Goal: Information Seeking & Learning: Learn about a topic

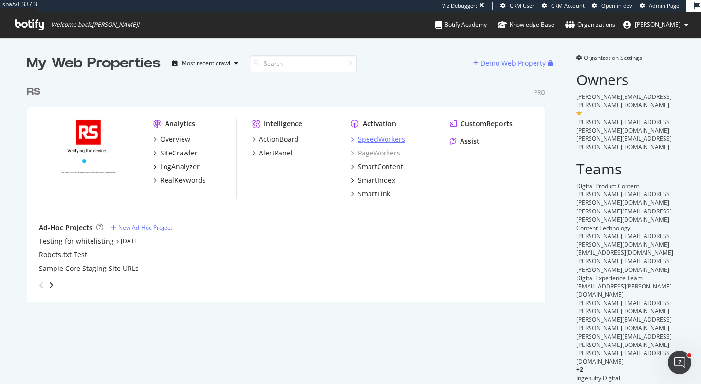
click at [388, 141] on div "SpeedWorkers" at bounding box center [381, 139] width 47 height 10
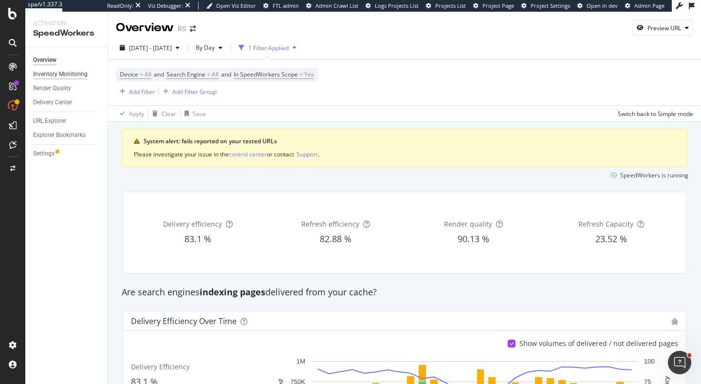
click at [77, 73] on div "Inventory Monitoring" at bounding box center [60, 74] width 55 height 10
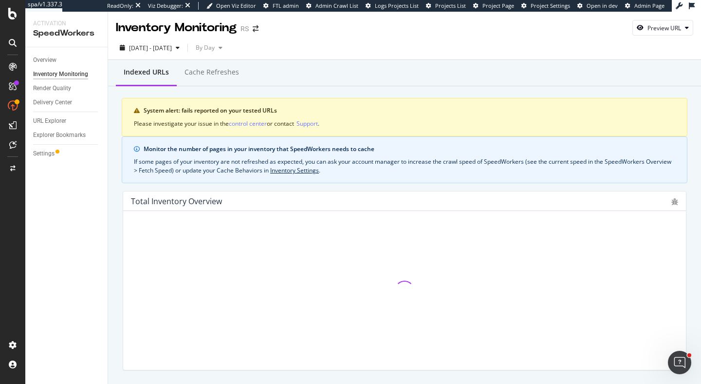
click at [175, 81] on div "Indexed URLs" at bounding box center [146, 72] width 61 height 27
click at [202, 80] on div "Cache refreshes" at bounding box center [212, 72] width 70 height 27
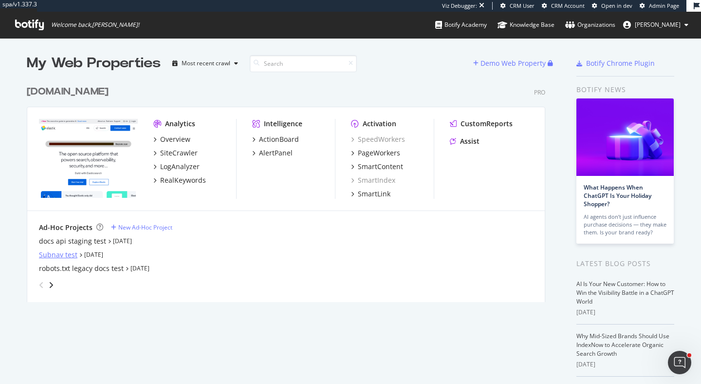
click at [60, 253] on div "Subnav test" at bounding box center [58, 255] width 38 height 10
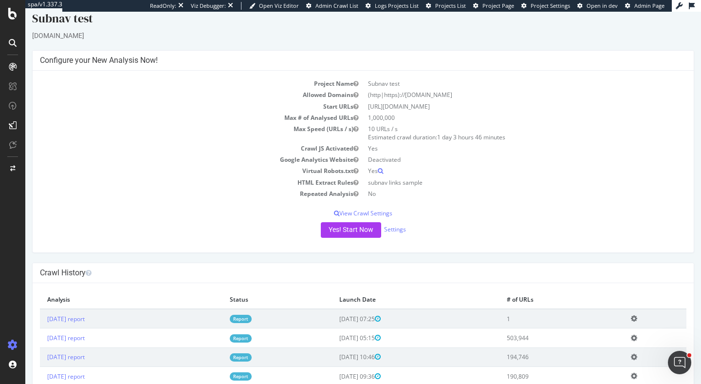
scroll to position [23, 0]
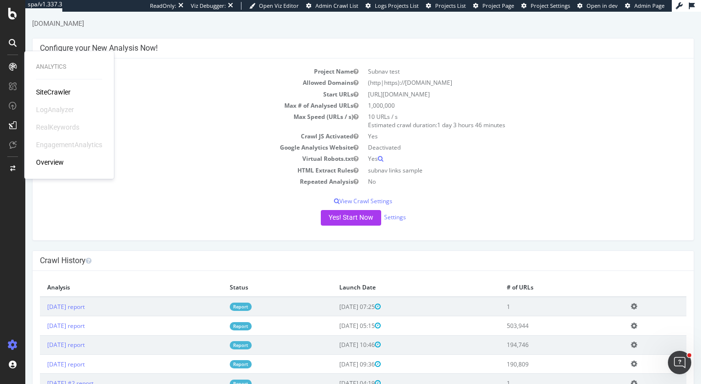
click at [62, 89] on div "SiteCrawler" at bounding box center [53, 92] width 35 height 10
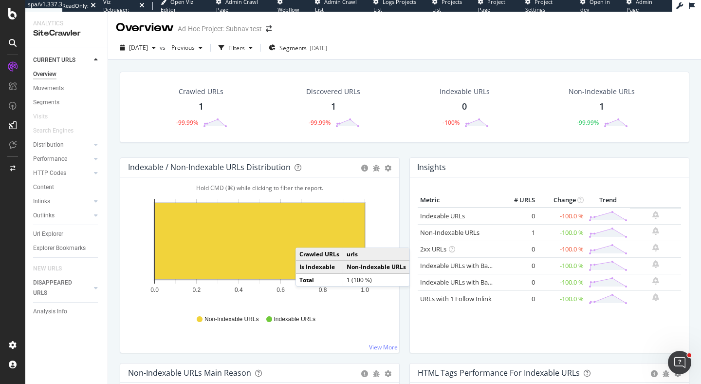
click at [305, 238] on rect "A chart." at bounding box center [260, 241] width 210 height 76
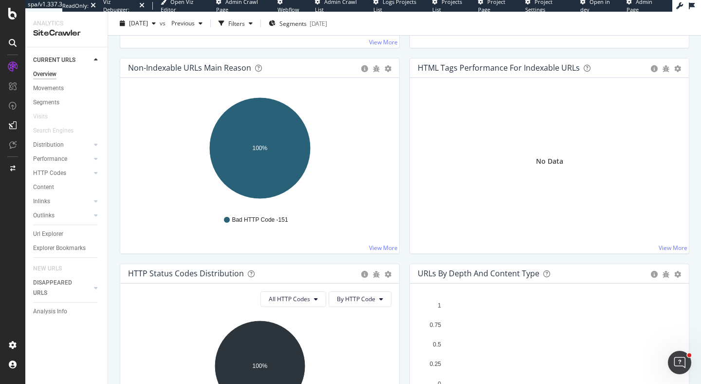
scroll to position [325, 0]
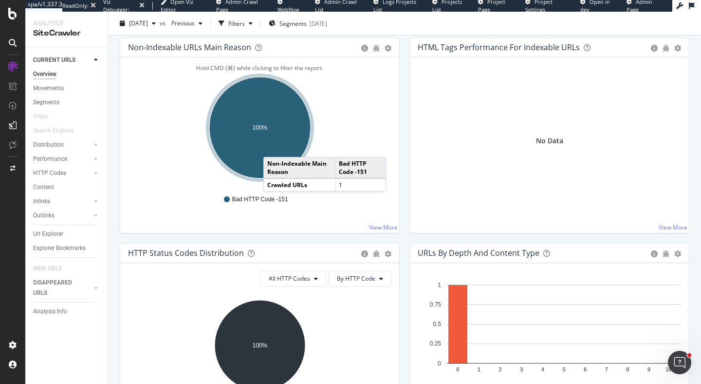
click at [273, 147] on ellipse "A chart." at bounding box center [259, 127] width 101 height 101
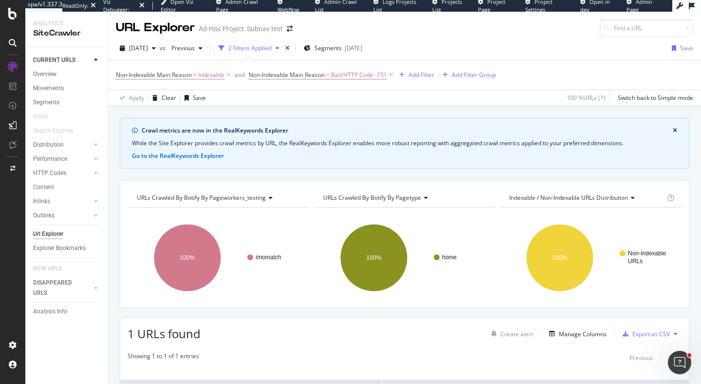
scroll to position [114, 0]
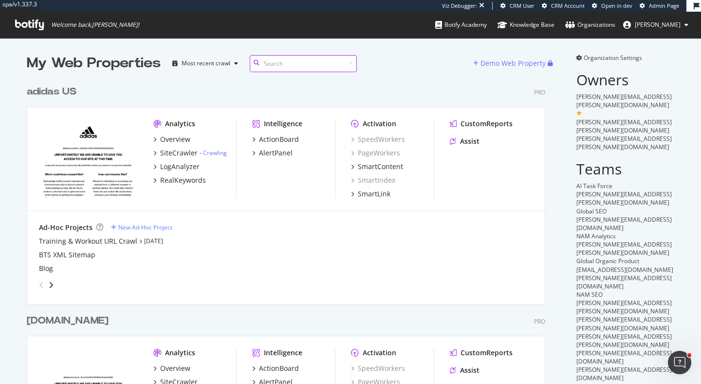
scroll to position [426, 526]
click at [197, 182] on div "RealKeywords" at bounding box center [183, 180] width 46 height 10
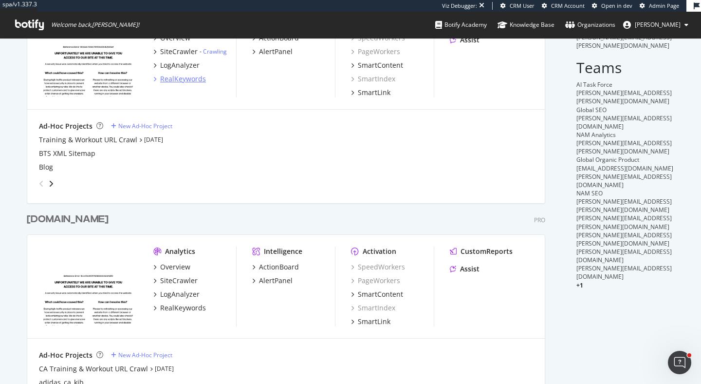
scroll to position [131, 0]
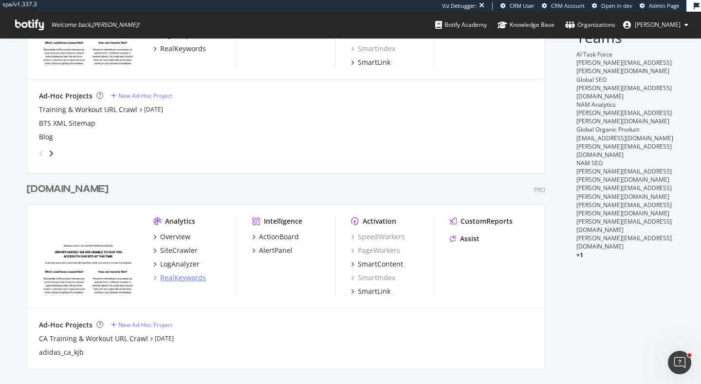
click at [185, 278] on div "RealKeywords" at bounding box center [183, 278] width 46 height 10
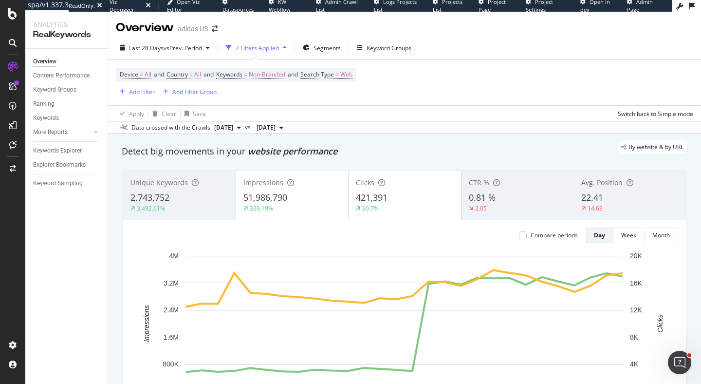
scroll to position [97, 0]
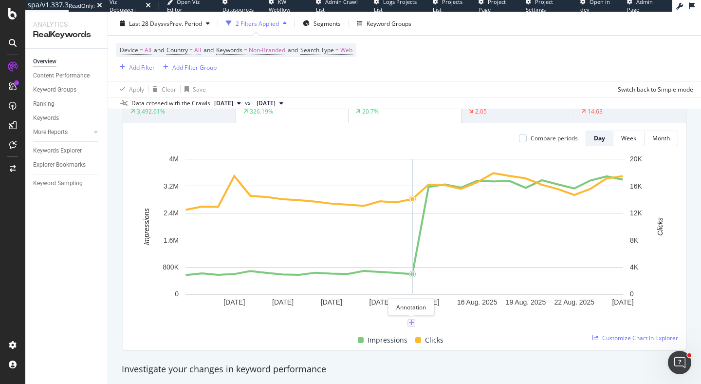
click at [411, 323] on icon "plus" at bounding box center [411, 323] width 5 height 6
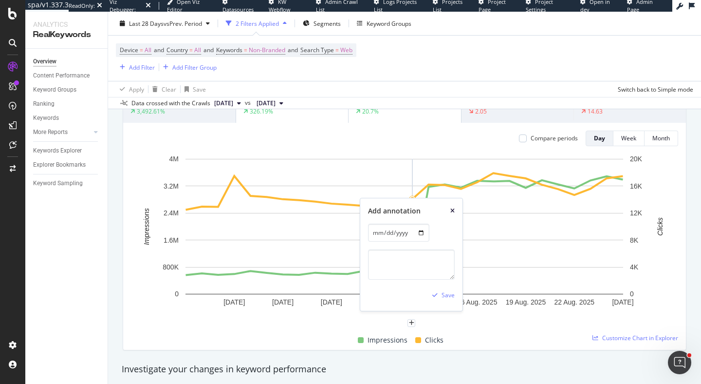
click at [451, 211] on icon "xmark" at bounding box center [452, 211] width 4 height 6
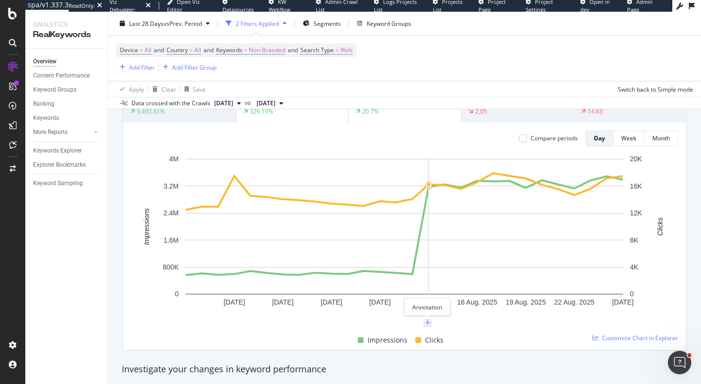
click at [428, 323] on icon "plus" at bounding box center [427, 323] width 5 height 6
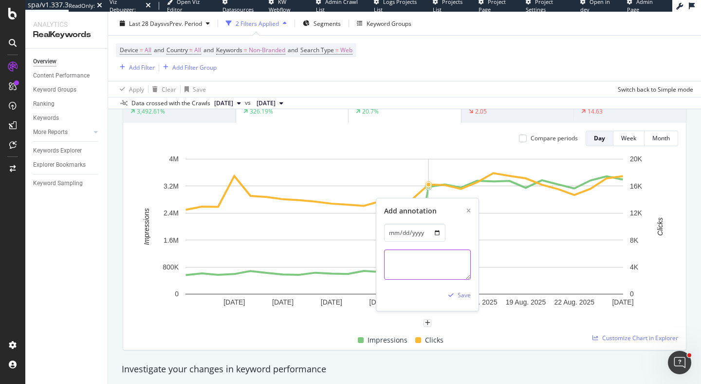
click at [429, 272] on textarea at bounding box center [427, 264] width 87 height 30
type textarea "GSC Bulk Data Export Property Switched"
click at [464, 296] on div "Save" at bounding box center [464, 295] width 13 height 8
